Goal: Task Accomplishment & Management: Manage account settings

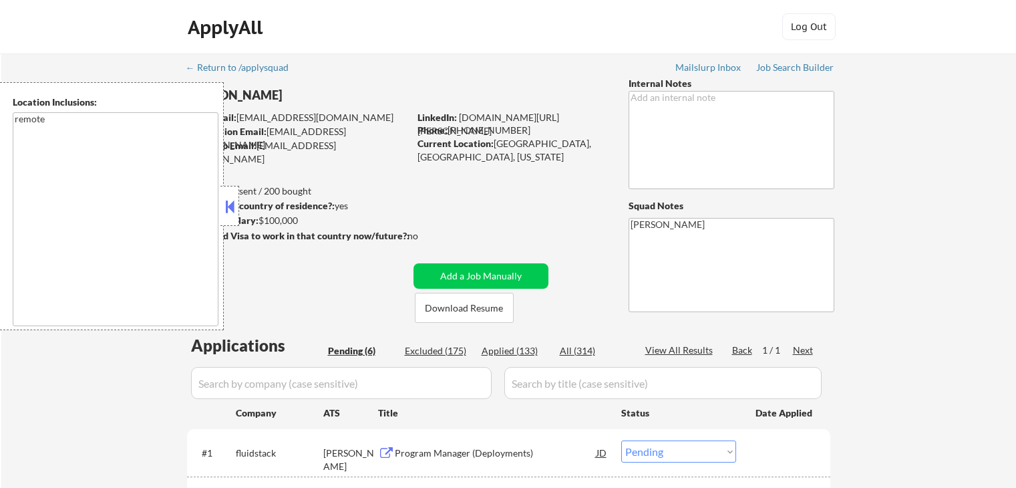
select select ""pending""
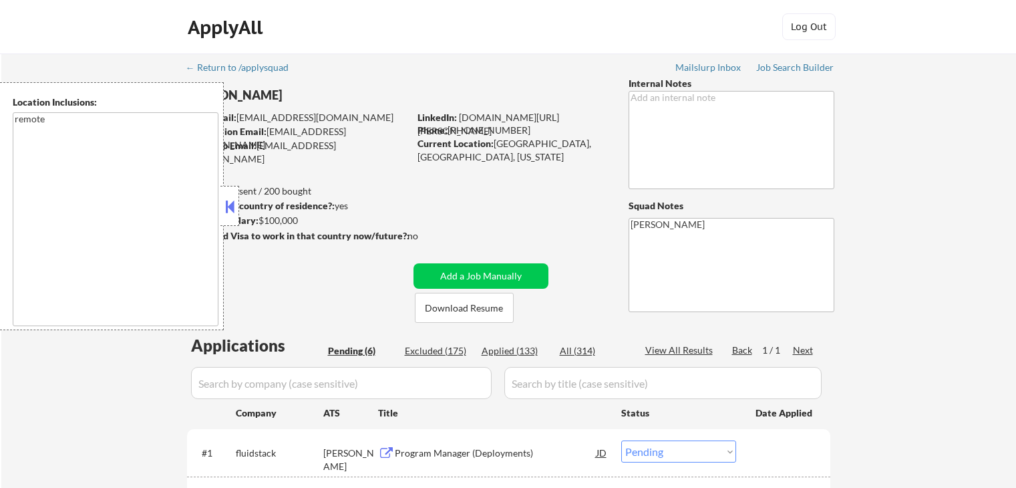
select select ""pending""
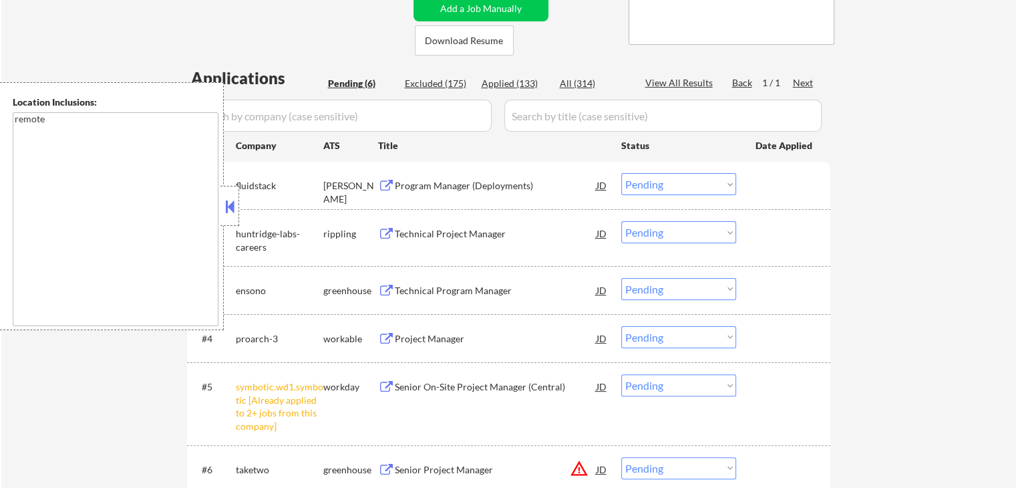
scroll to position [401, 0]
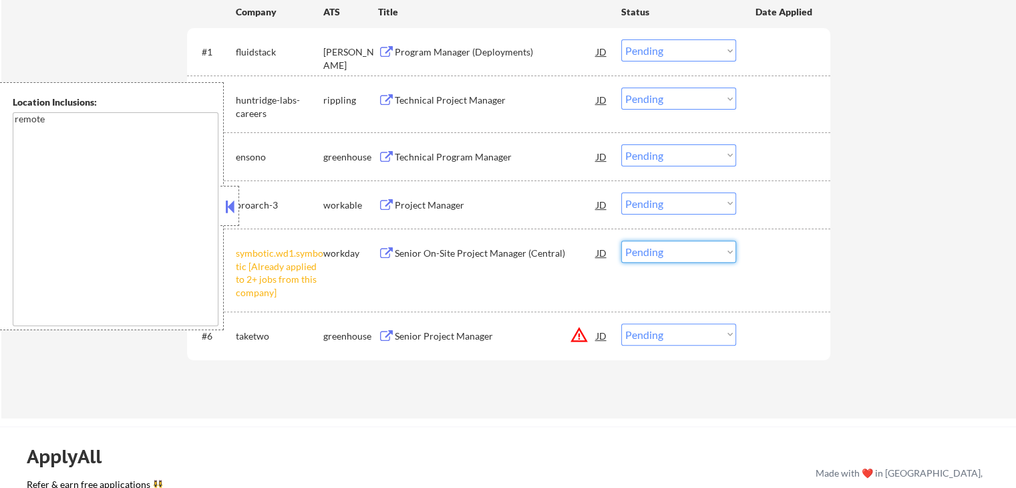
click at [689, 252] on select "Choose an option... Pending Applied Excluded (Questions) Excluded (Expired) Exc…" at bounding box center [678, 251] width 115 height 22
click at [621, 240] on select "Choose an option... Pending Applied Excluded (Questions) Excluded (Expired) Exc…" at bounding box center [678, 251] width 115 height 22
click at [582, 337] on button "warning_amber" at bounding box center [579, 334] width 19 height 19
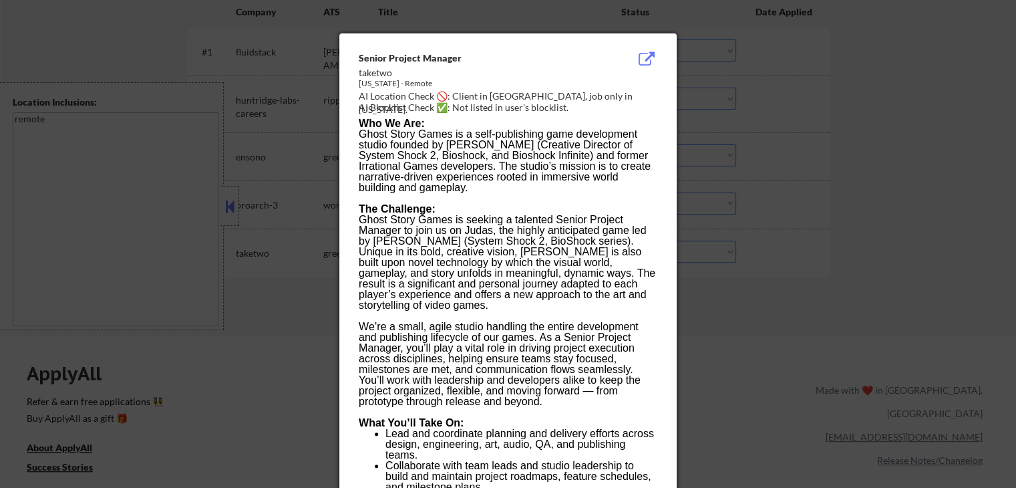
click at [776, 143] on div at bounding box center [508, 244] width 1016 height 488
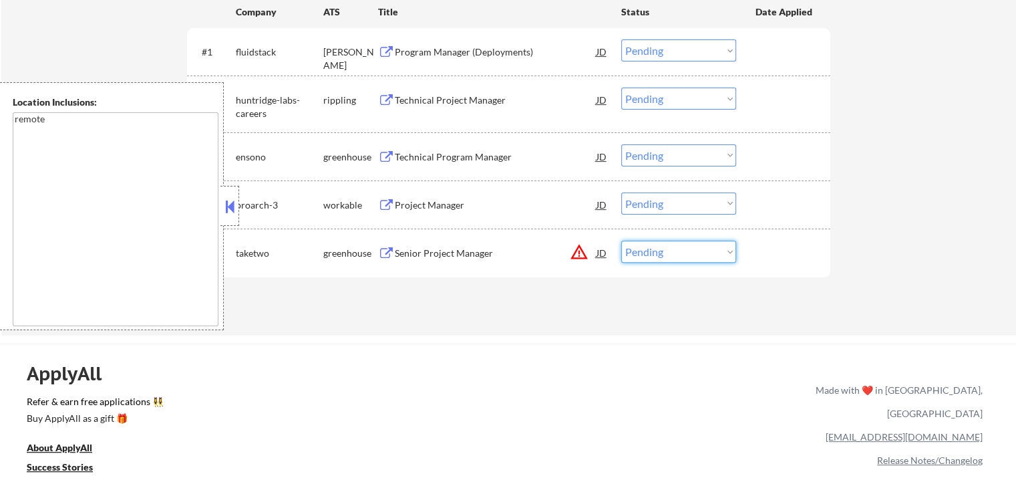
drag, startPoint x: 685, startPoint y: 253, endPoint x: 687, endPoint y: 260, distance: 7.0
click at [686, 253] on select "Choose an option... Pending Applied Excluded (Questions) Excluded (Expired) Exc…" at bounding box center [678, 251] width 115 height 22
select select ""excluded__location_""
click at [621, 240] on select "Choose an option... Pending Applied Excluded (Questions) Excluded (Expired) Exc…" at bounding box center [678, 251] width 115 height 22
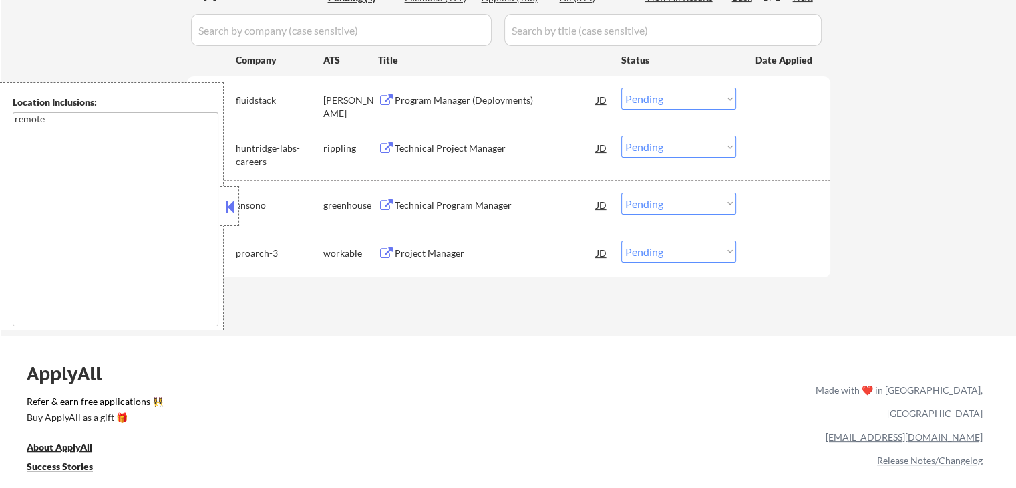
scroll to position [267, 0]
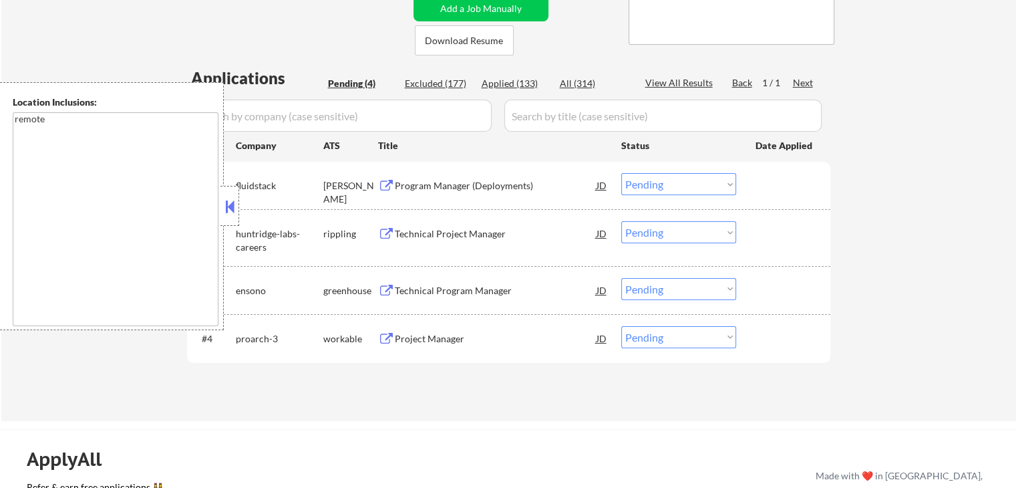
drag, startPoint x: 382, startPoint y: 180, endPoint x: 382, endPoint y: 196, distance: 16.0
click at [382, 180] on button at bounding box center [386, 186] width 17 height 13
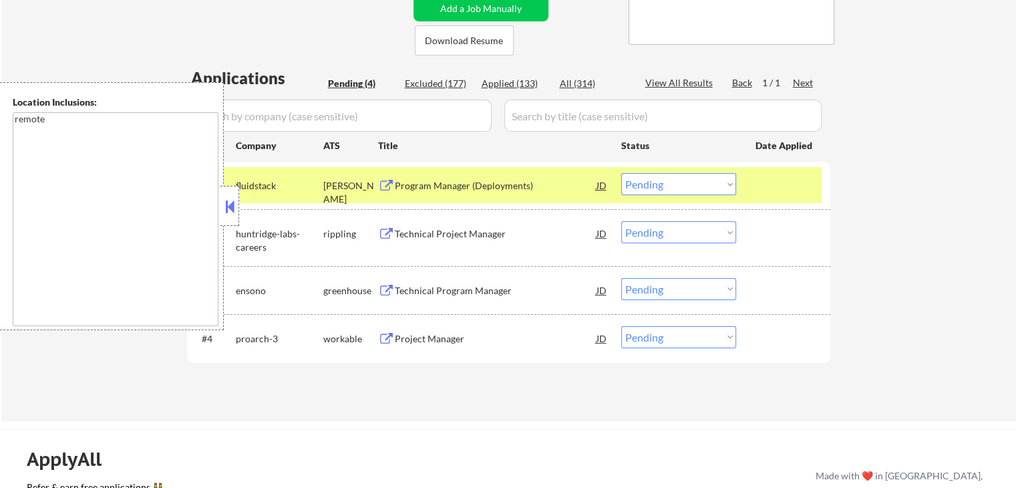
click at [386, 233] on button at bounding box center [386, 234] width 17 height 13
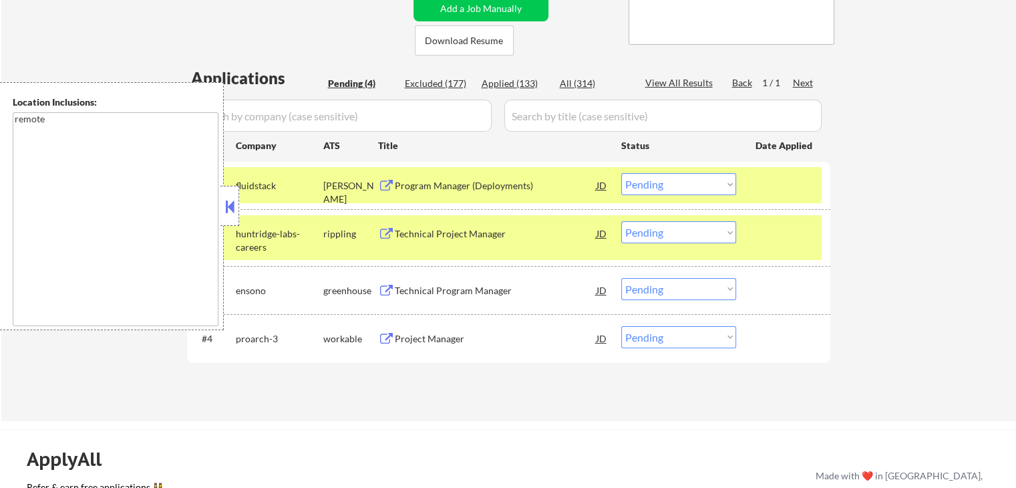
click at [385, 285] on button at bounding box center [386, 291] width 17 height 13
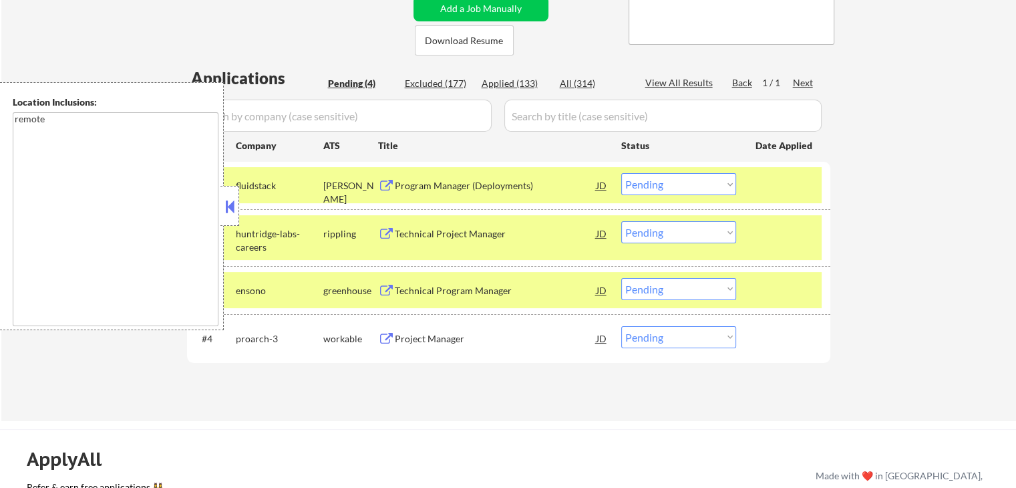
click at [387, 340] on button at bounding box center [386, 339] width 17 height 13
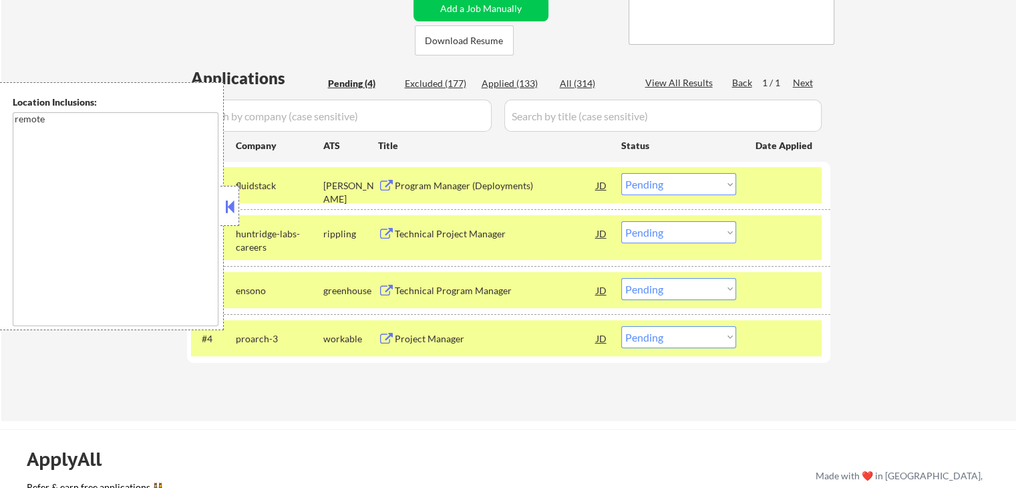
click at [668, 185] on select "Choose an option... Pending Applied Excluded (Questions) Excluded (Expired) Exc…" at bounding box center [678, 184] width 115 height 22
click at [621, 173] on select "Choose an option... Pending Applied Excluded (Questions) Excluded (Expired) Exc…" at bounding box center [678, 184] width 115 height 22
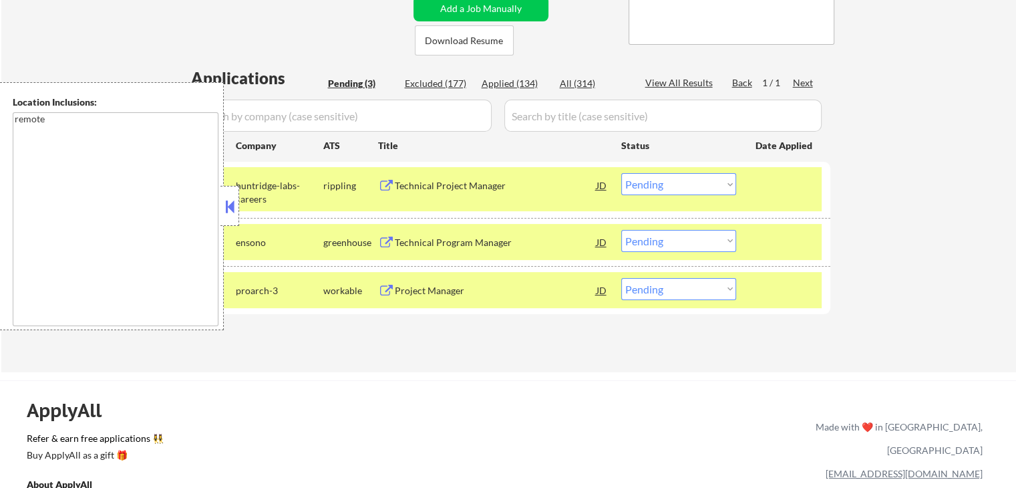
click at [688, 184] on select "Choose an option... Pending Applied Excluded (Questions) Excluded (Expired) Exc…" at bounding box center [678, 184] width 115 height 22
click at [621, 173] on select "Choose an option... Pending Applied Excluded (Questions) Excluded (Expired) Exc…" at bounding box center [678, 184] width 115 height 22
select select ""pending""
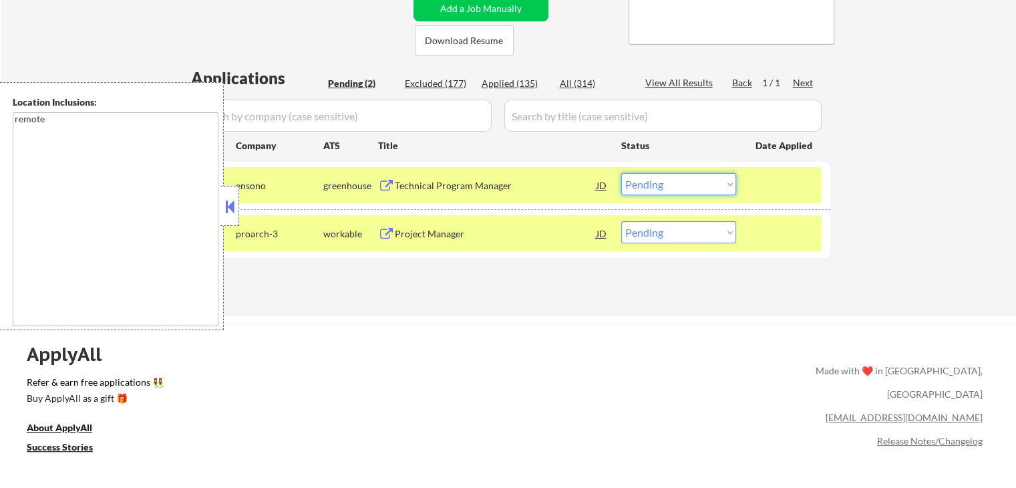
click at [703, 186] on select "Choose an option... Pending Applied Excluded (Questions) Excluded (Expired) Exc…" at bounding box center [678, 184] width 115 height 22
click at [389, 183] on button at bounding box center [386, 186] width 17 height 13
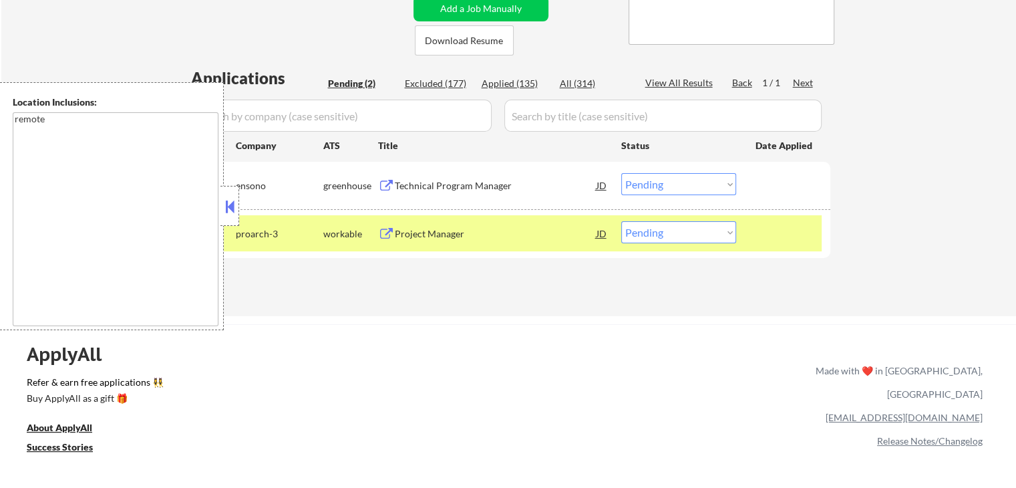
drag, startPoint x: 652, startPoint y: 221, endPoint x: 652, endPoint y: 230, distance: 9.4
click at [652, 221] on select "Choose an option... Pending Applied Excluded (Questions) Excluded (Expired) Exc…" at bounding box center [678, 232] width 115 height 22
select select ""applied""
click at [621, 221] on select "Choose an option... Pending Applied Excluded (Questions) Excluded (Expired) Exc…" at bounding box center [678, 232] width 115 height 22
click at [659, 192] on select "Choose an option... Pending Applied Excluded (Questions) Excluded (Expired) Exc…" at bounding box center [678, 184] width 115 height 22
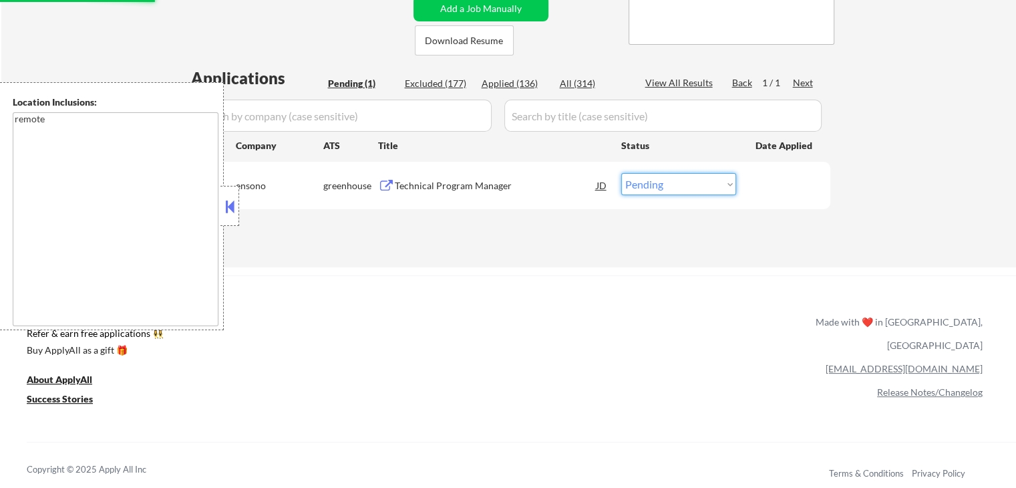
select select ""excluded""
click at [621, 173] on select "Choose an option... Pending Applied Excluded (Questions) Excluded (Expired) Exc…" at bounding box center [678, 184] width 115 height 22
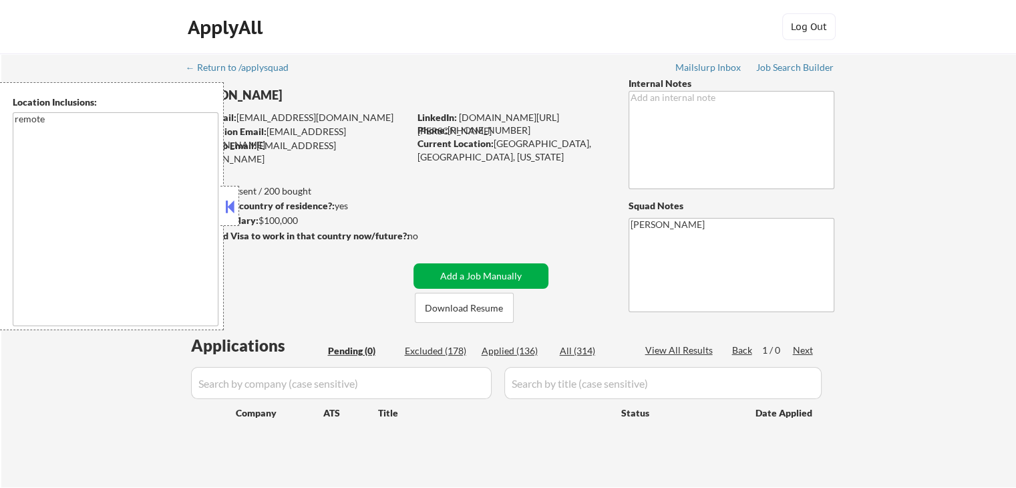
scroll to position [134, 0]
